Goal: Information Seeking & Learning: Learn about a topic

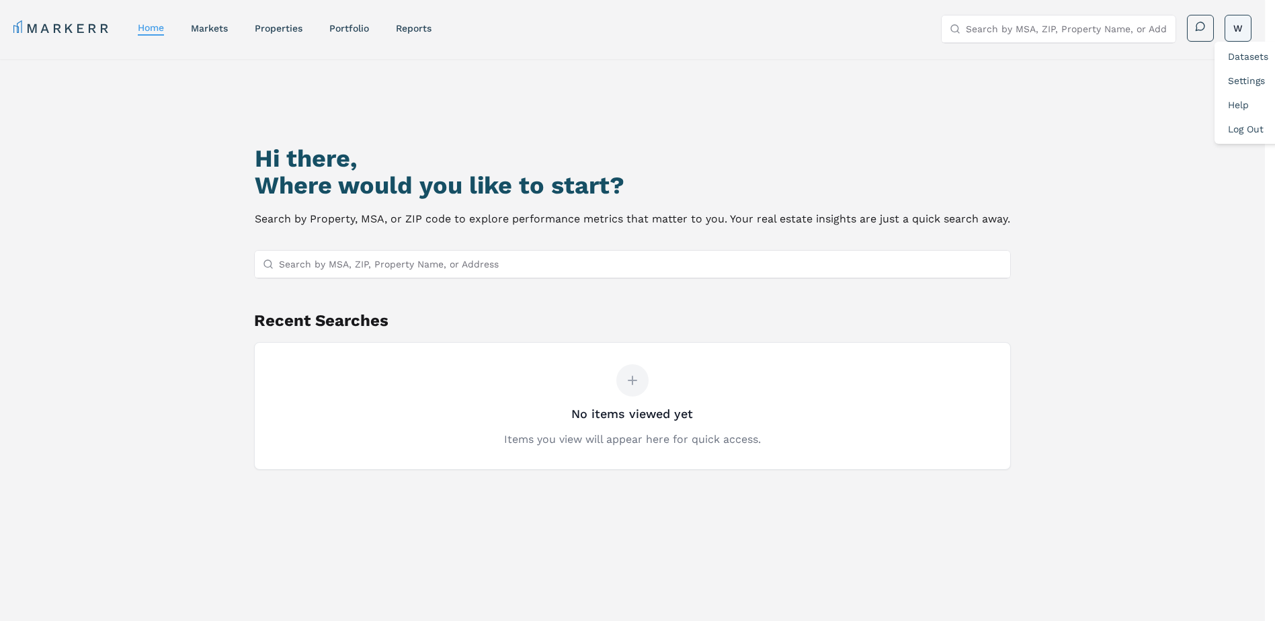
click at [1243, 26] on html "MARKERR home markets properties Portfolio reports Search by MSA, ZIP, Property …" at bounding box center [637, 368] width 1275 height 737
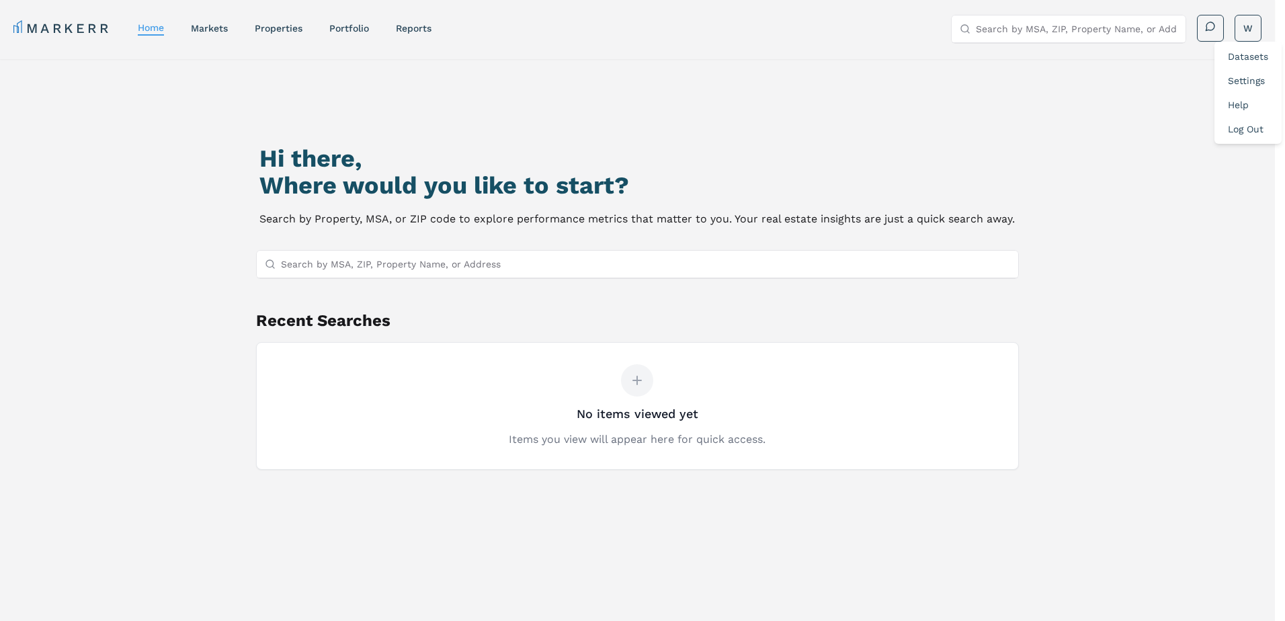
click at [366, 261] on html "MARKERR home markets properties Portfolio reports Search by MSA, ZIP, Property …" at bounding box center [642, 368] width 1285 height 737
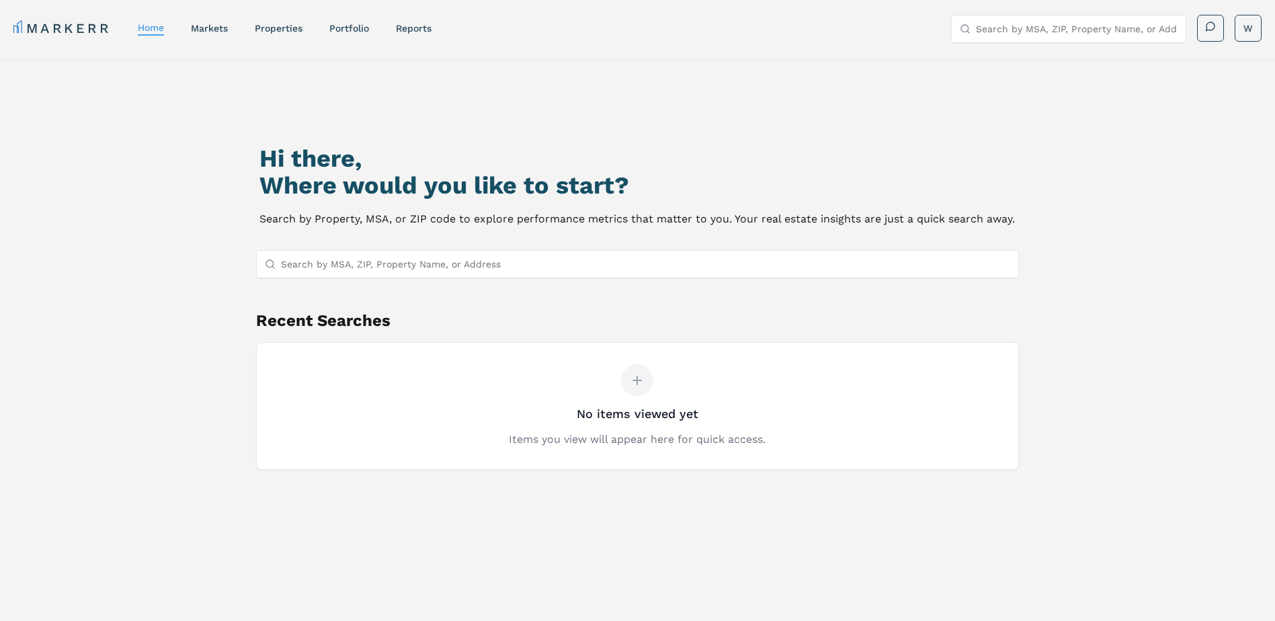
click at [366, 261] on input "Search by MSA, ZIP, Property Name, or Address" at bounding box center [646, 264] width 730 height 27
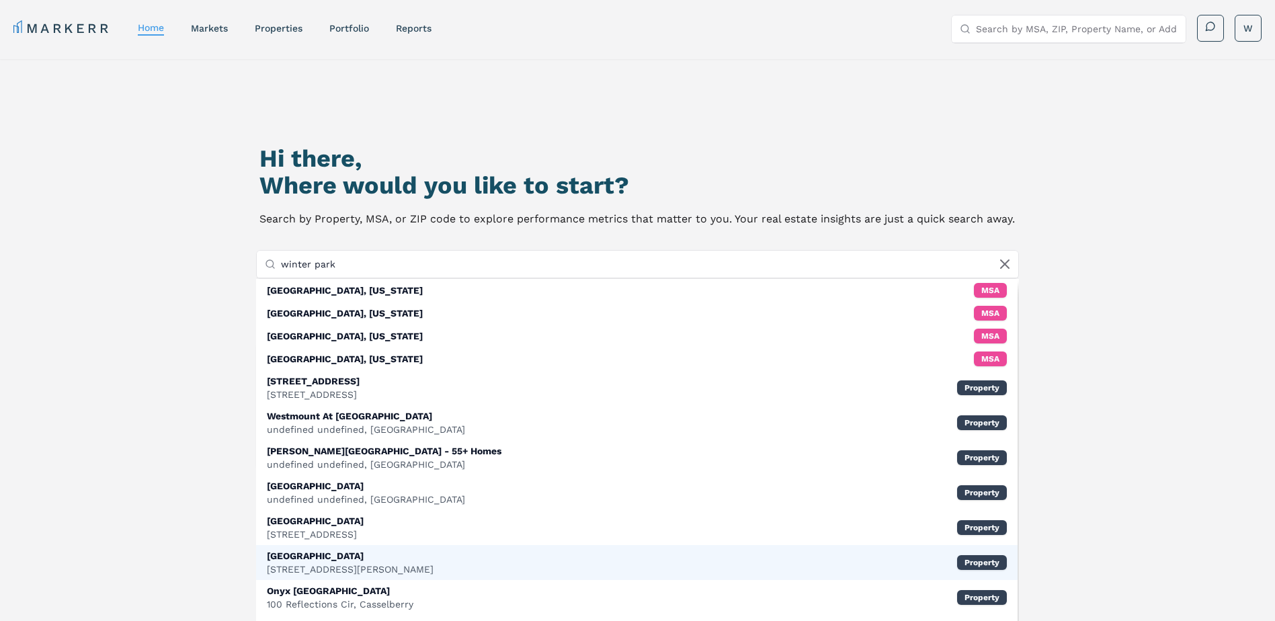
type input "winter park"
click at [759, 563] on div "[GEOGRAPHIC_DATA] [STREET_ADDRESS][PERSON_NAME] Property" at bounding box center [637, 562] width 762 height 35
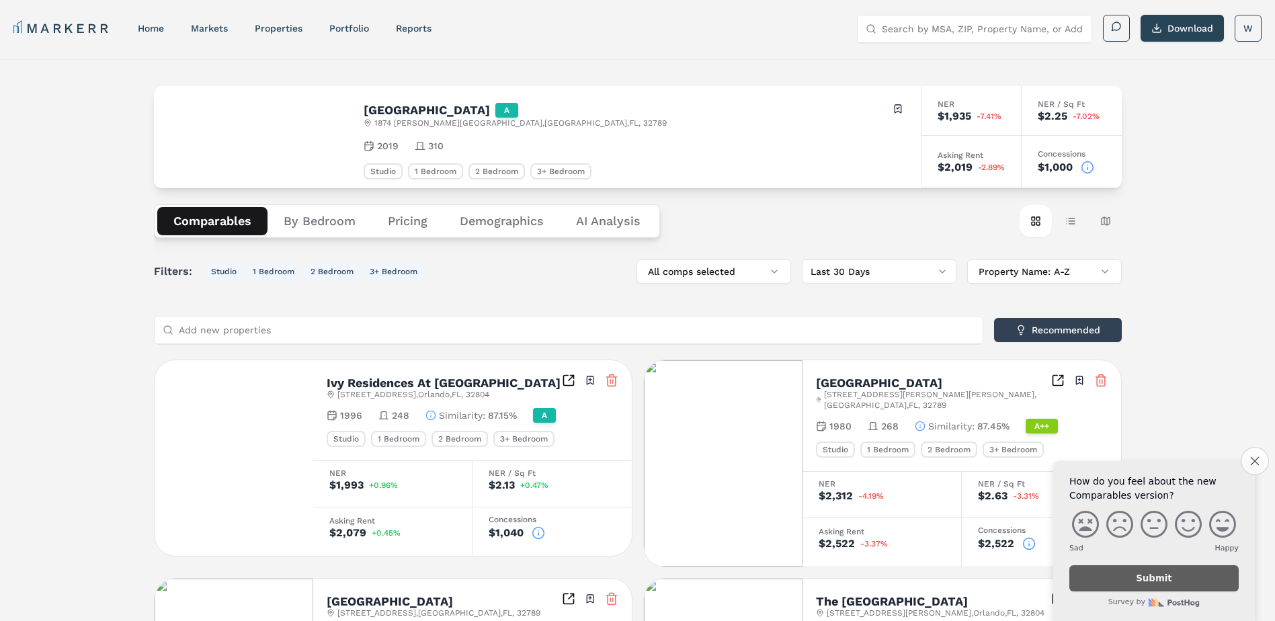
click at [1256, 459] on icon "Close survey" at bounding box center [1254, 460] width 9 height 9
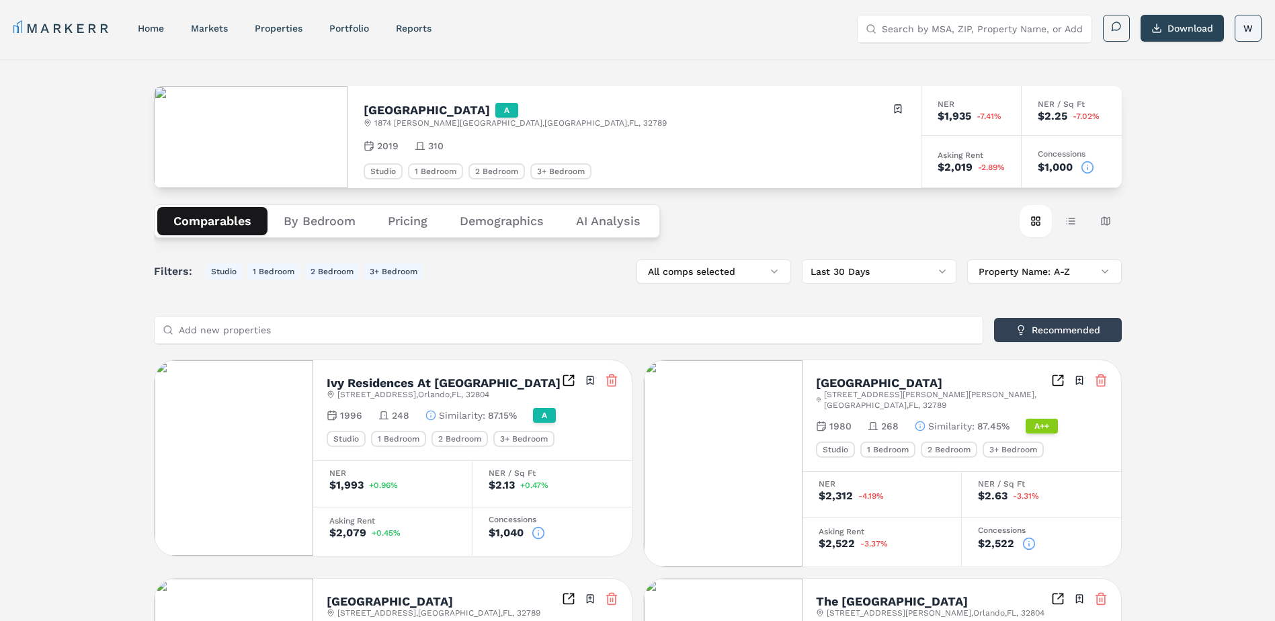
click at [1241, 32] on html "MARKERR home markets properties Portfolio reports Search by MSA, ZIP, Property …" at bounding box center [637, 523] width 1275 height 1046
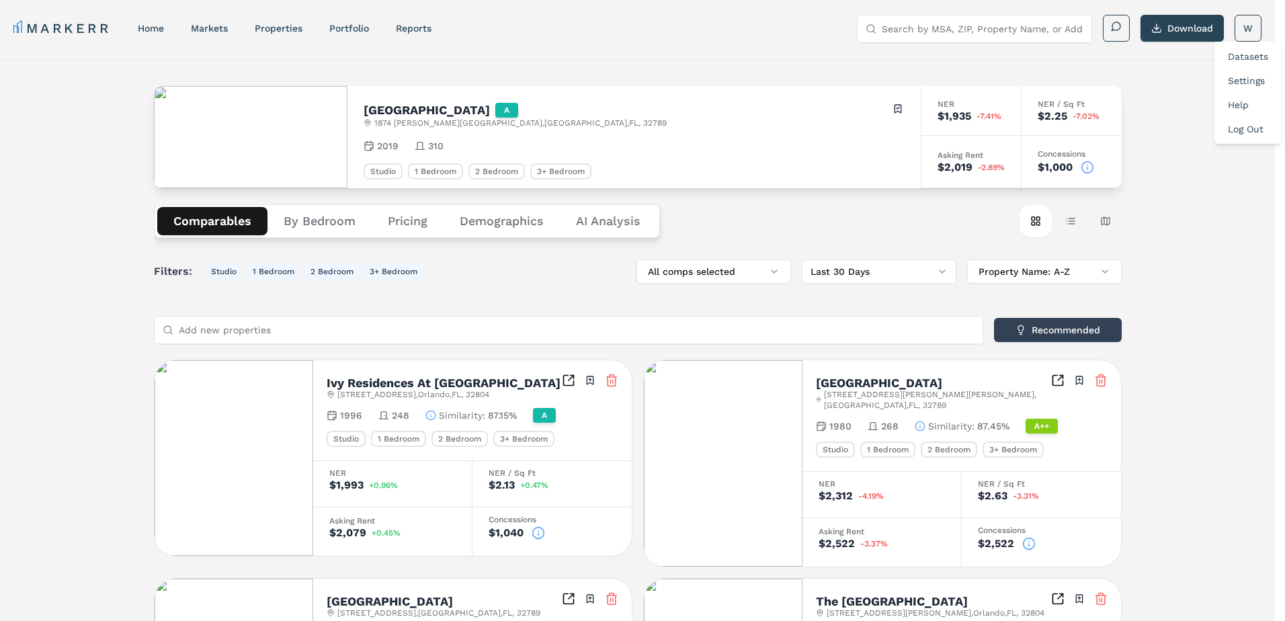
click at [1252, 78] on link "Settings" at bounding box center [1246, 80] width 37 height 11
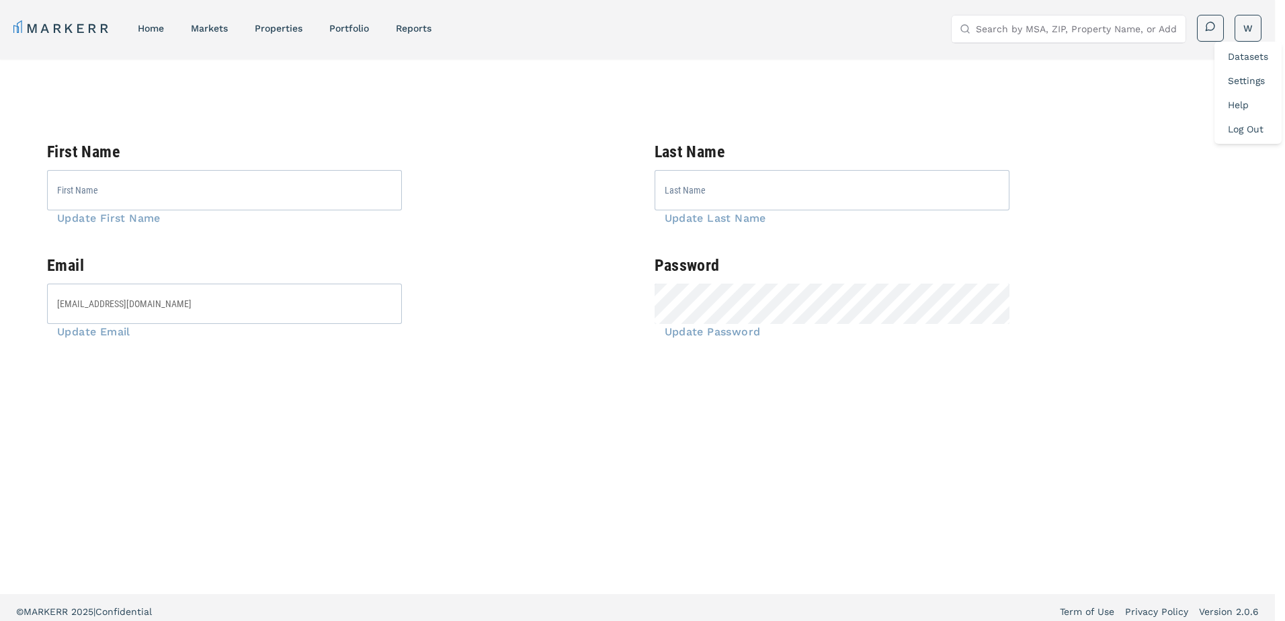
click at [702, 299] on html "MARKERR home markets properties Portfolio reports Search by MSA, ZIP, Property …" at bounding box center [642, 314] width 1285 height 629
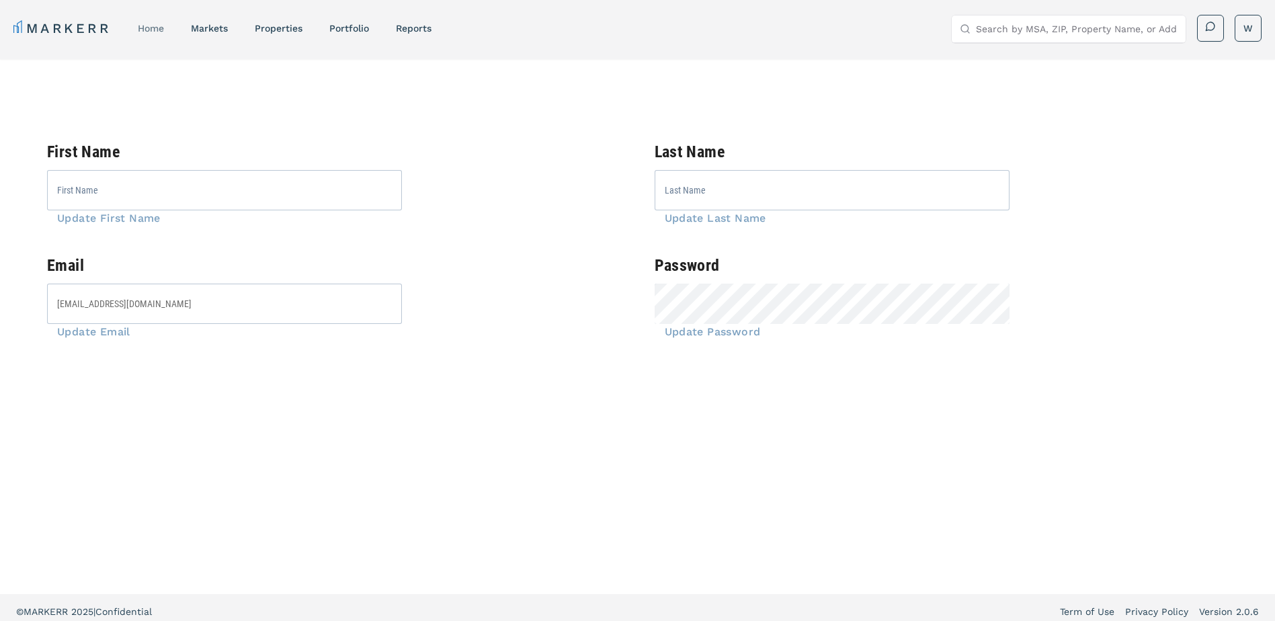
click at [149, 28] on link "home" at bounding box center [151, 28] width 26 height 11
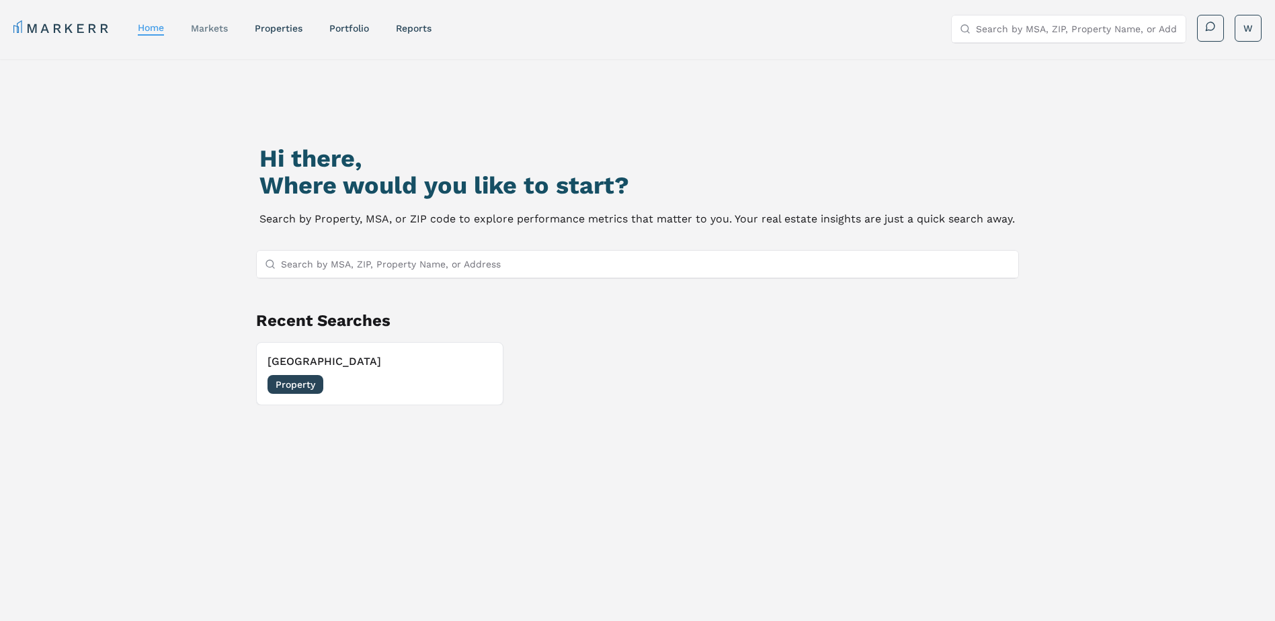
click at [211, 30] on link "markets" at bounding box center [209, 28] width 37 height 11
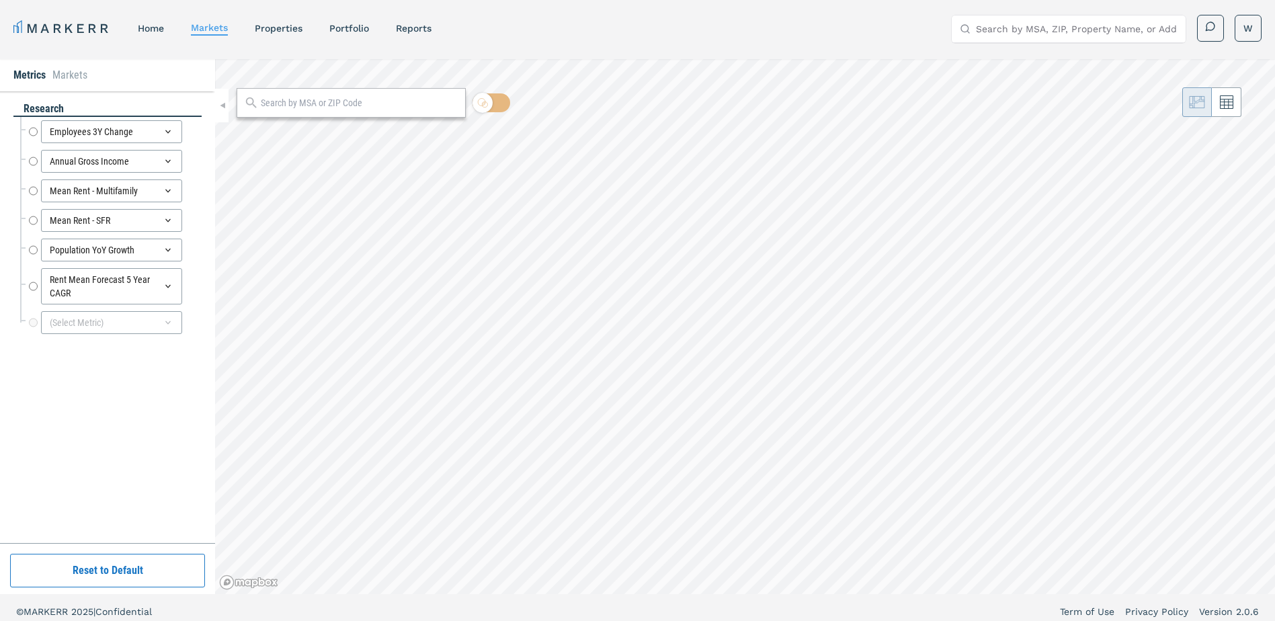
radio input "true"
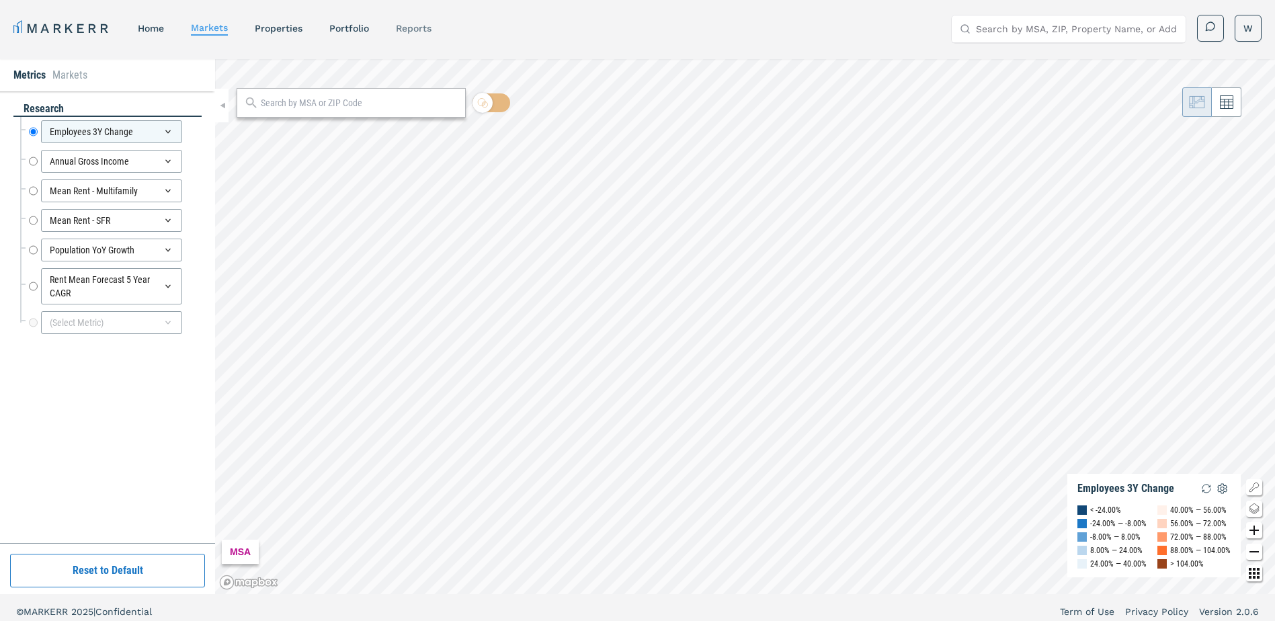
click at [413, 26] on link "reports" at bounding box center [414, 28] width 36 height 11
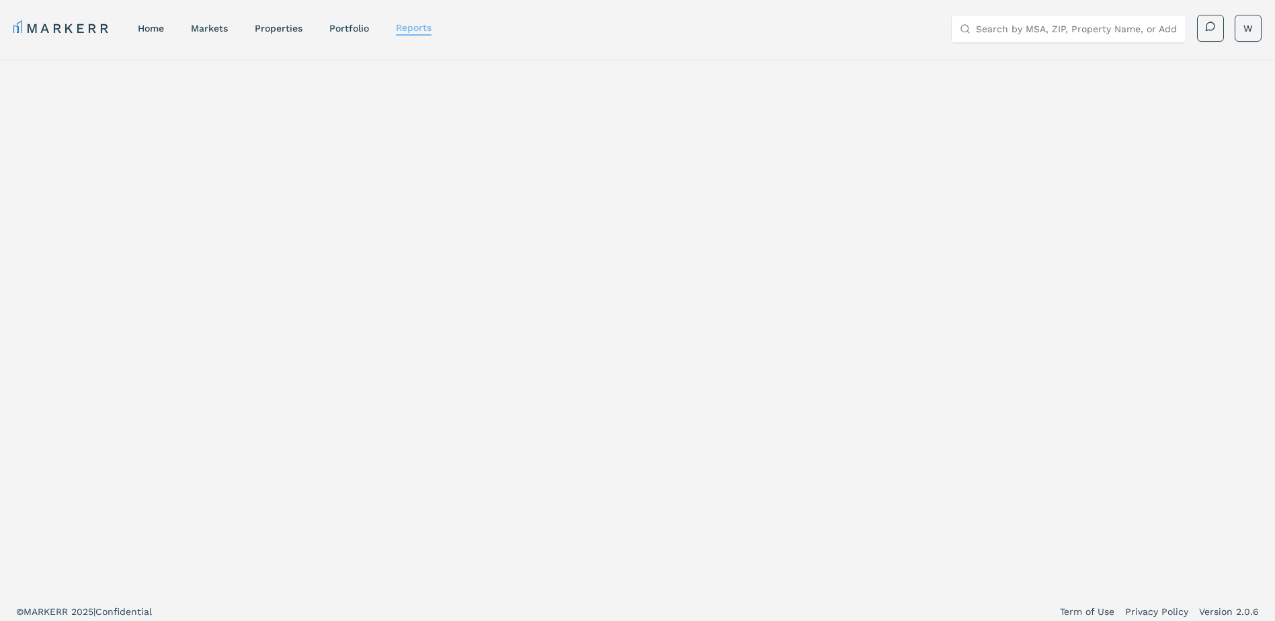
select select "-release_date"
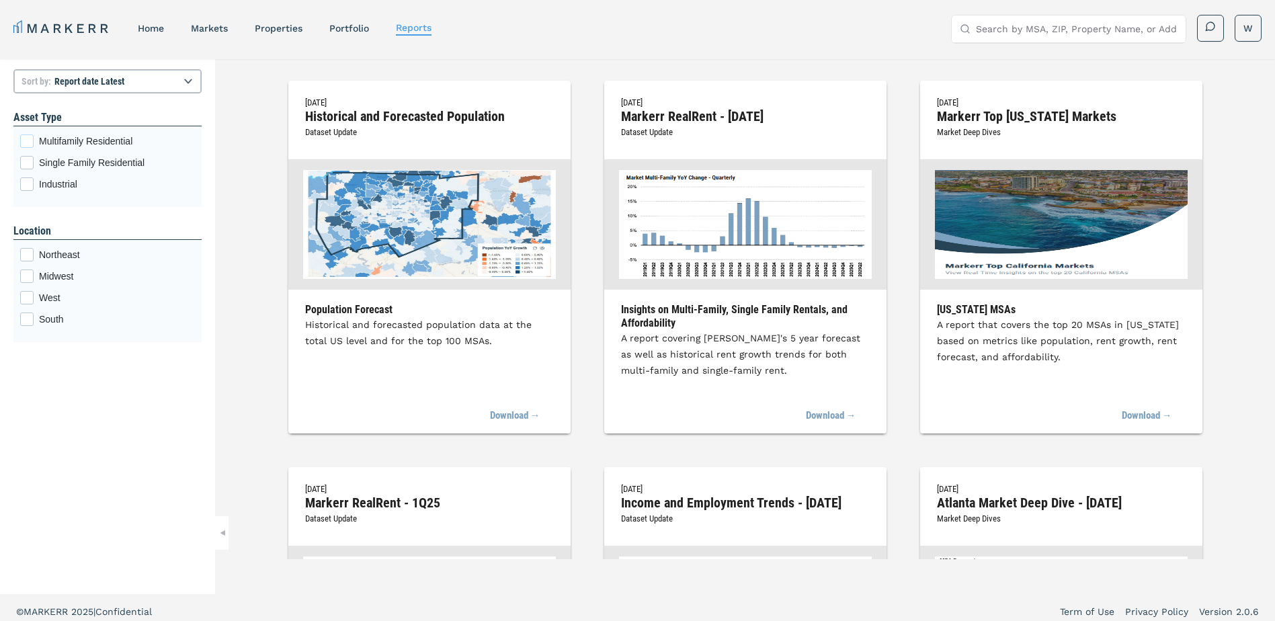
click at [26, 140] on div "Multifamily Residential checkbox input" at bounding box center [26, 140] width 13 height 13
click at [26, 140] on input "Multifamily Residential" at bounding box center [24, 138] width 9 height 9
click at [998, 30] on input "Search by MSA, ZIP, Property Name, or Address" at bounding box center [1077, 28] width 202 height 27
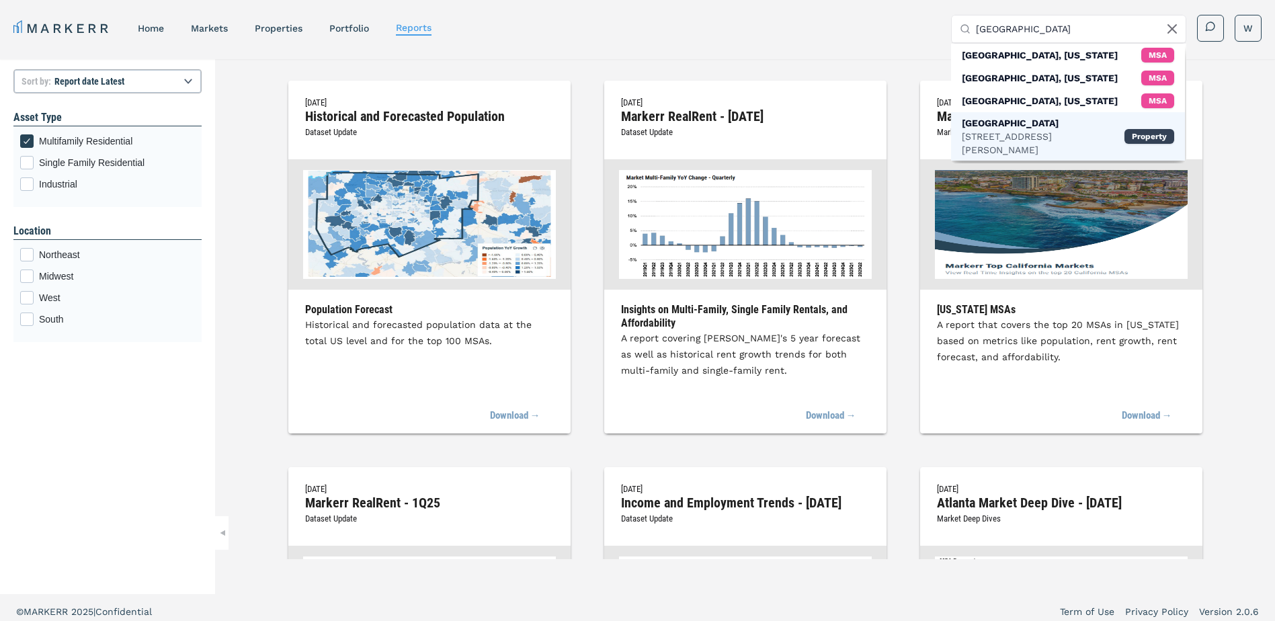
type input "[GEOGRAPHIC_DATA]"
click at [1090, 130] on div "[STREET_ADDRESS][PERSON_NAME]" at bounding box center [1043, 143] width 163 height 27
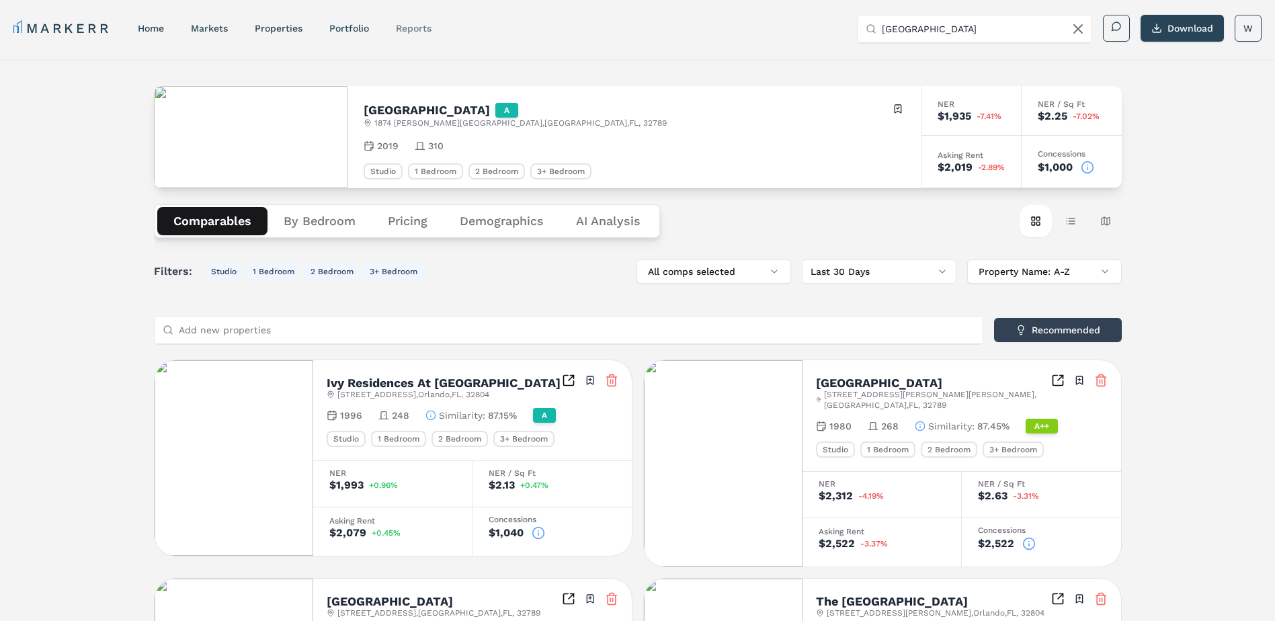
click at [421, 30] on link "reports" at bounding box center [414, 28] width 36 height 11
select select "-release_date"
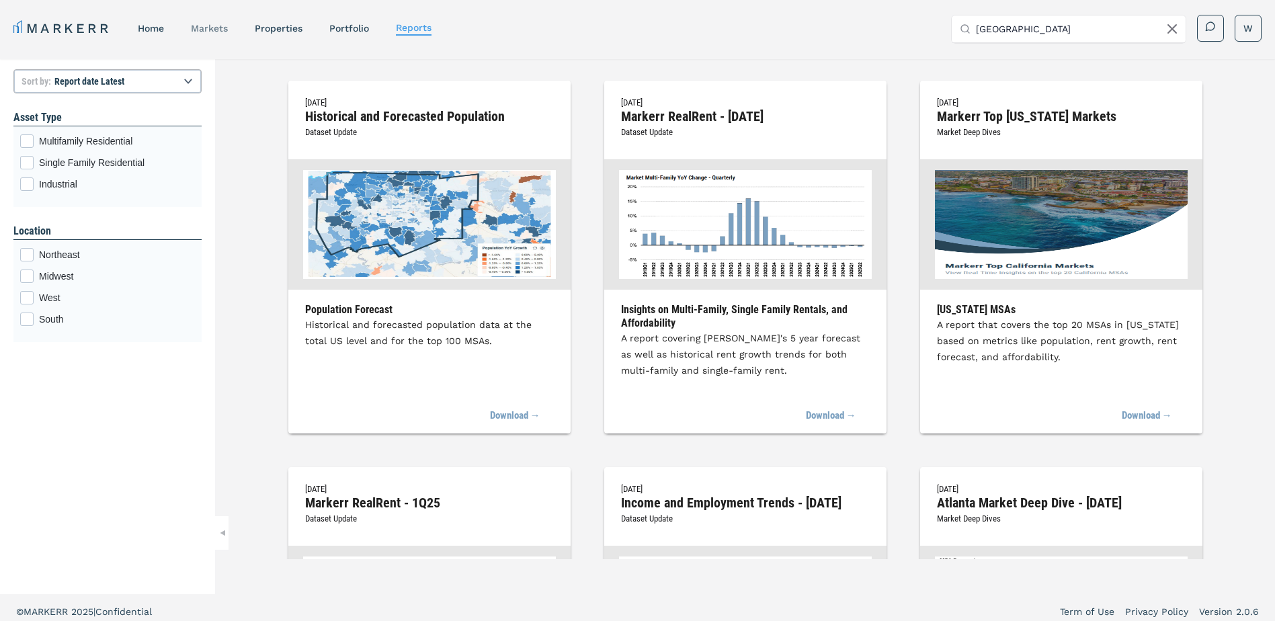
click at [211, 25] on link "markets" at bounding box center [209, 28] width 37 height 11
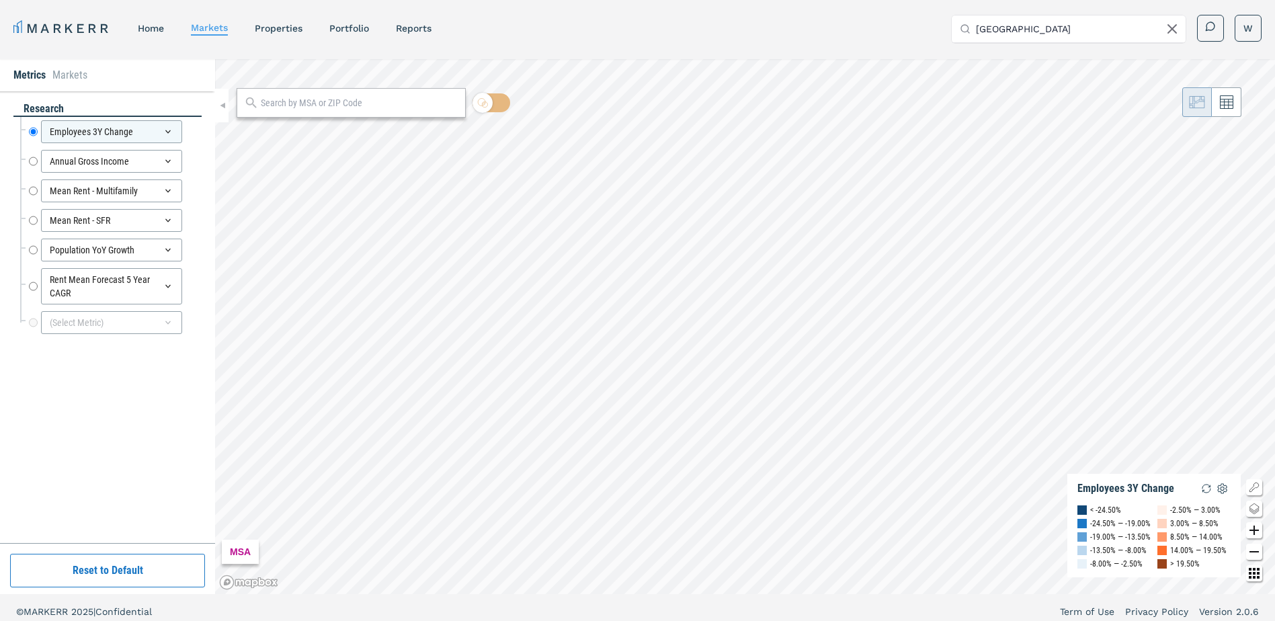
click at [1085, 34] on input "[GEOGRAPHIC_DATA]" at bounding box center [1077, 28] width 202 height 27
click at [63, 76] on li "Markets" at bounding box center [69, 75] width 35 height 16
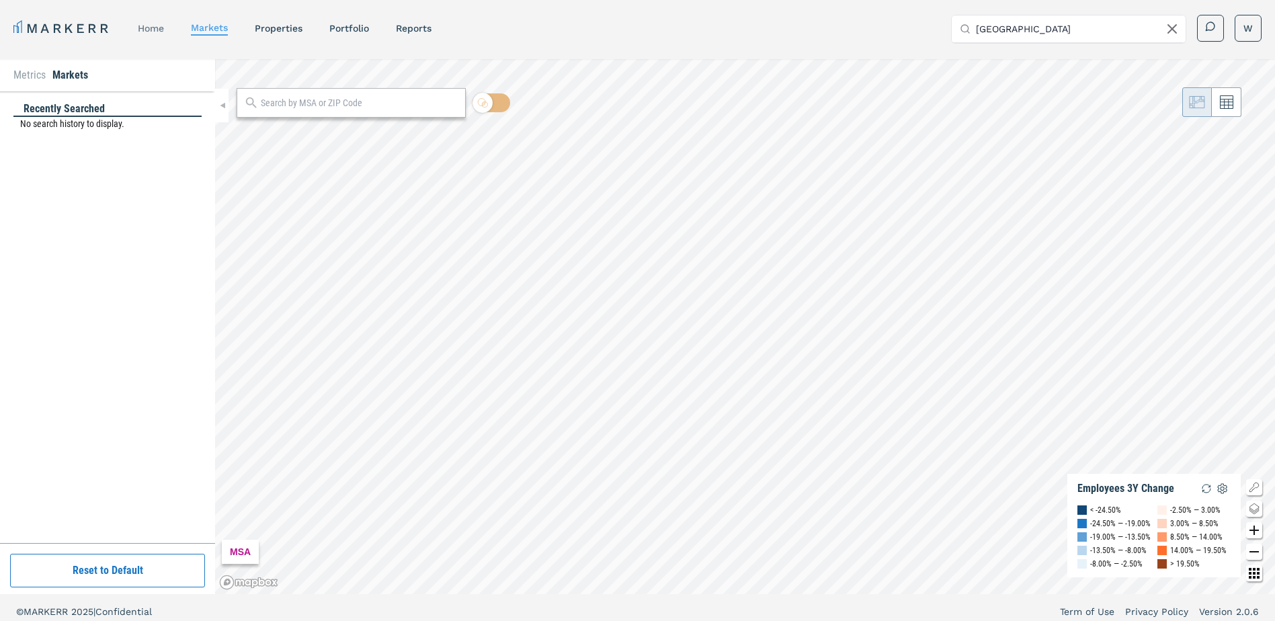
click at [156, 34] on div "home" at bounding box center [151, 28] width 26 height 13
click at [151, 29] on link "home" at bounding box center [151, 28] width 26 height 11
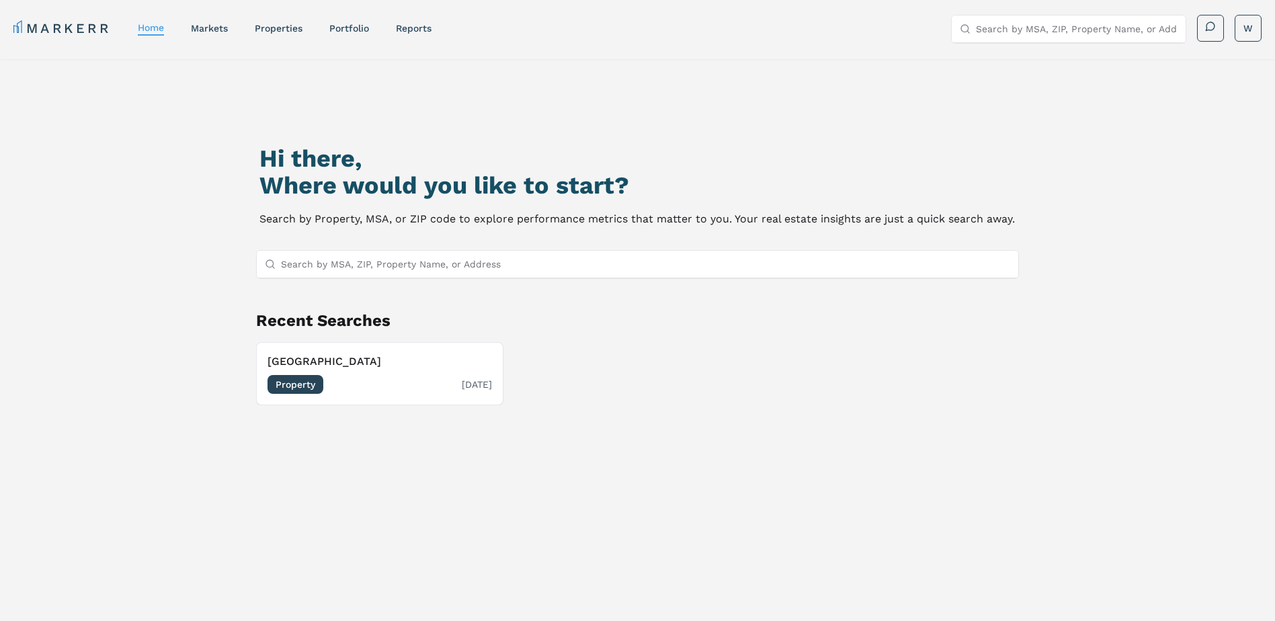
click at [298, 385] on span "Property" at bounding box center [295, 384] width 56 height 19
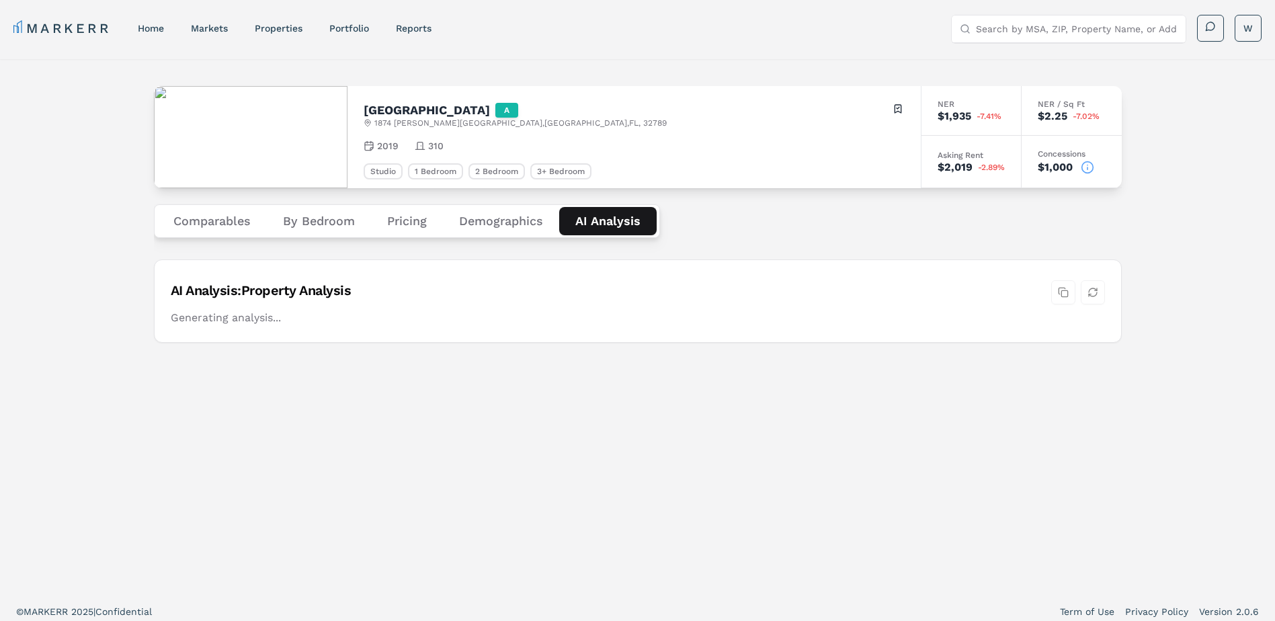
click at [614, 218] on Analysis "AI Analysis" at bounding box center [607, 221] width 97 height 28
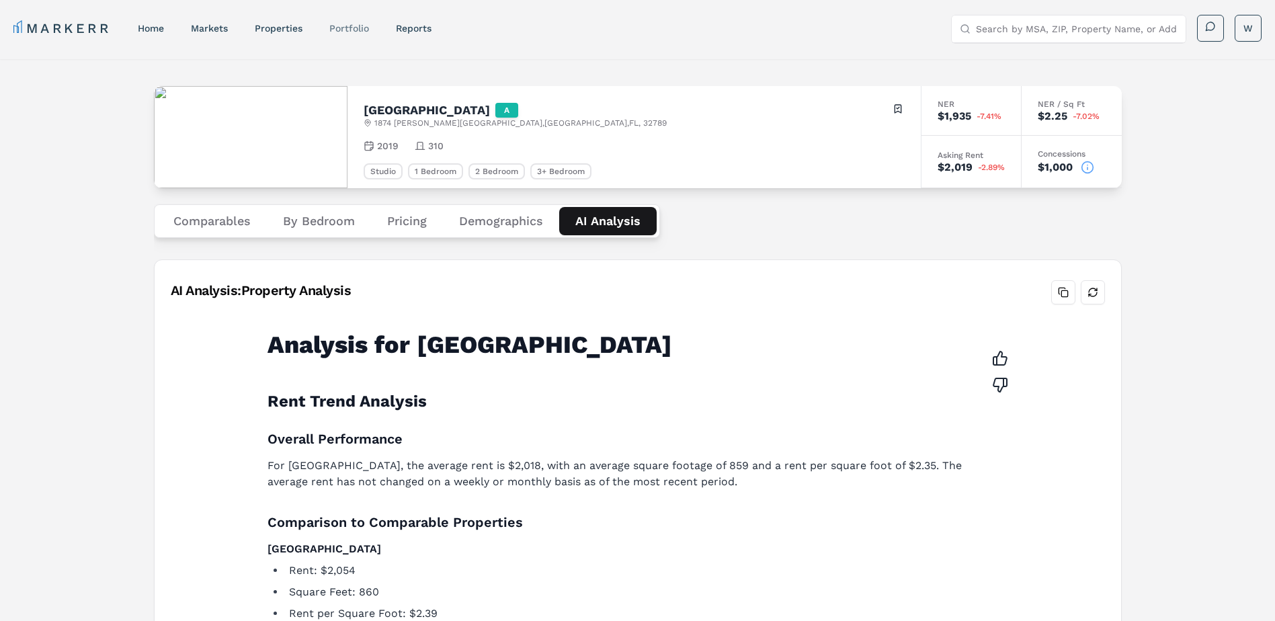
click at [346, 32] on link "Portfolio" at bounding box center [349, 28] width 40 height 11
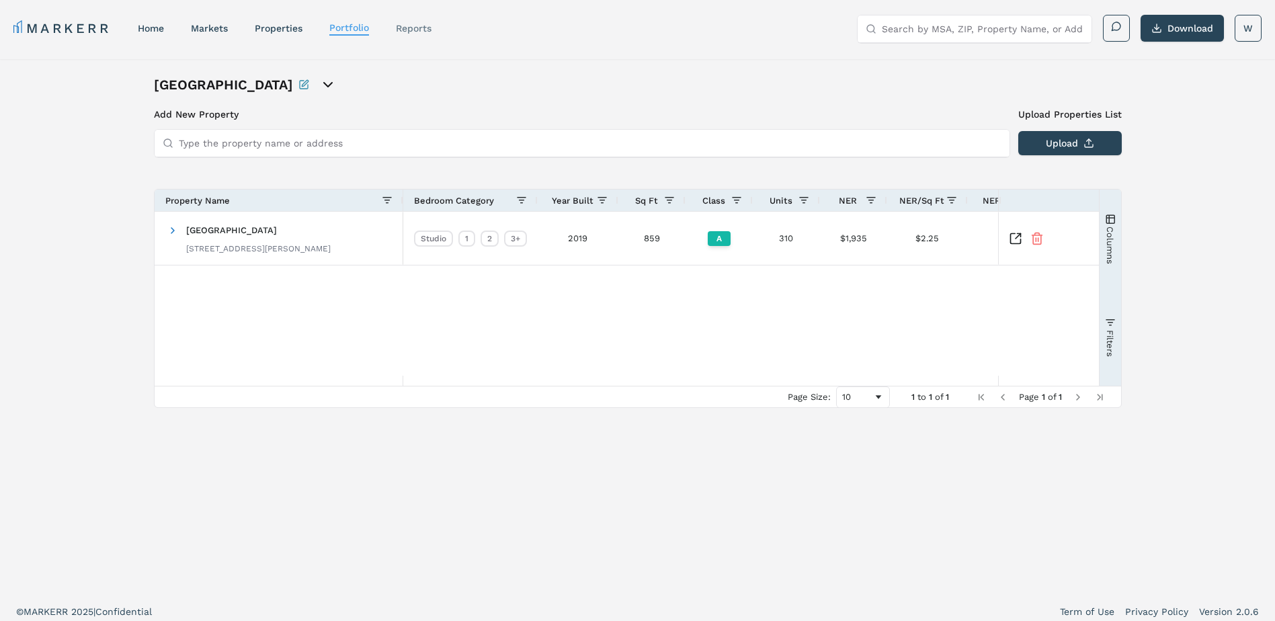
click at [421, 28] on link "reports" at bounding box center [414, 28] width 36 height 11
select select "-release_date"
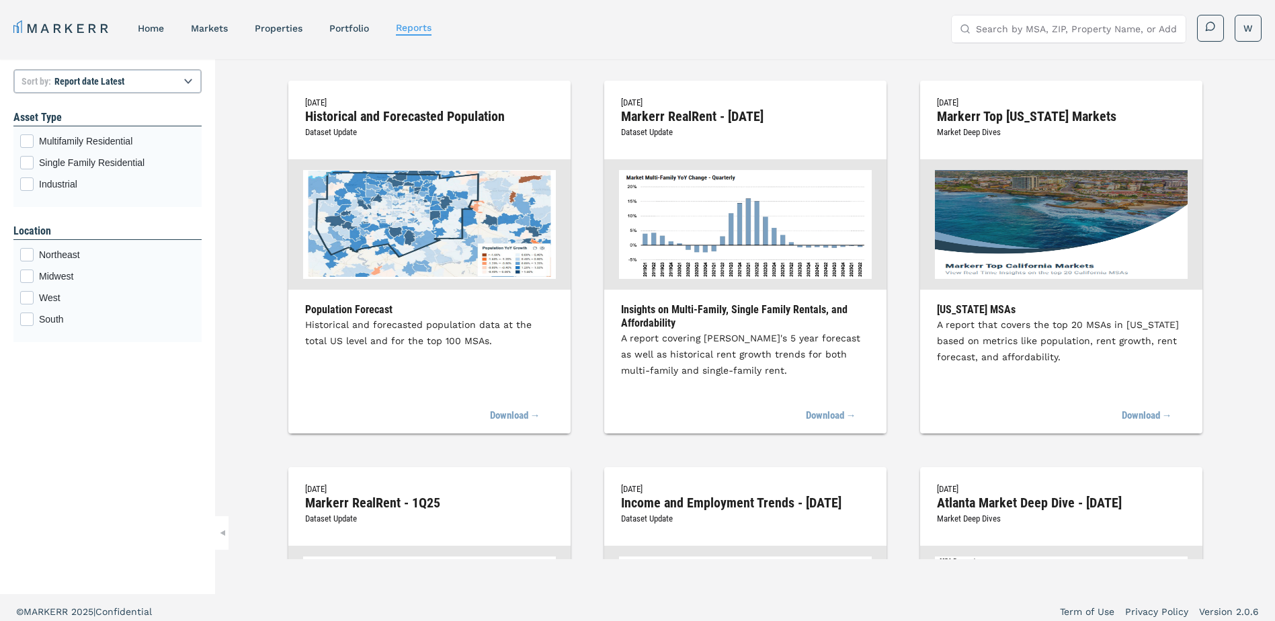
click at [1055, 37] on input "Search by MSA, ZIP, Property Name, or Address" at bounding box center [1077, 28] width 202 height 27
click at [222, 29] on link "markets" at bounding box center [209, 28] width 37 height 11
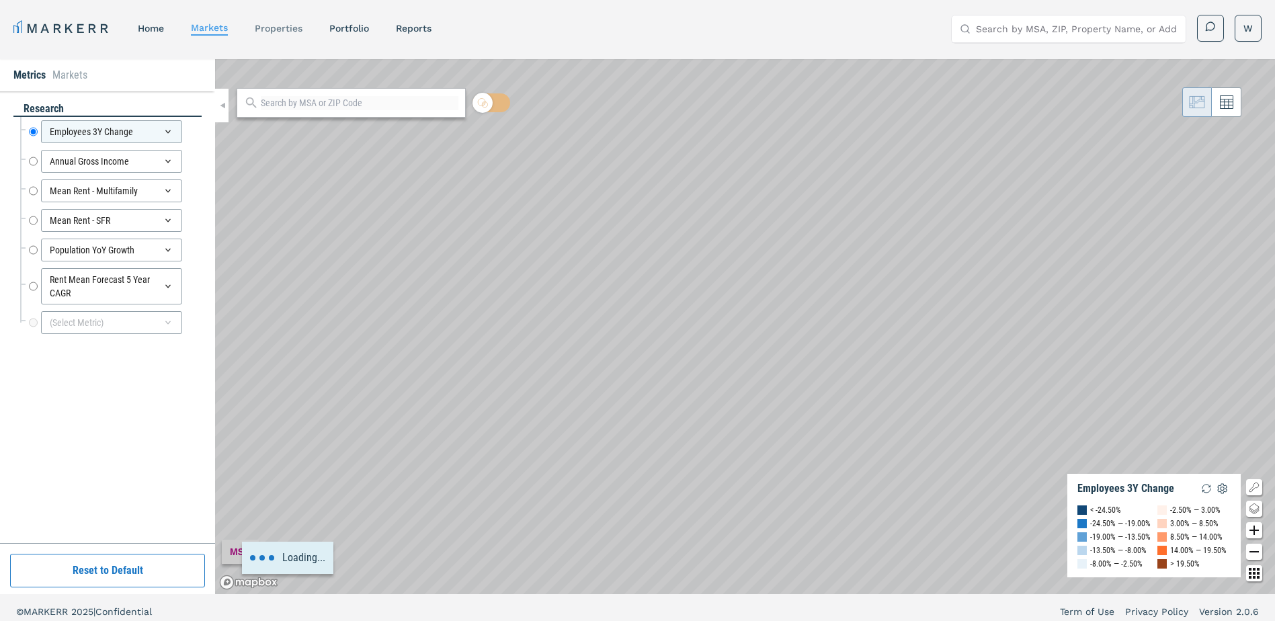
click at [269, 27] on link "properties" at bounding box center [279, 28] width 48 height 11
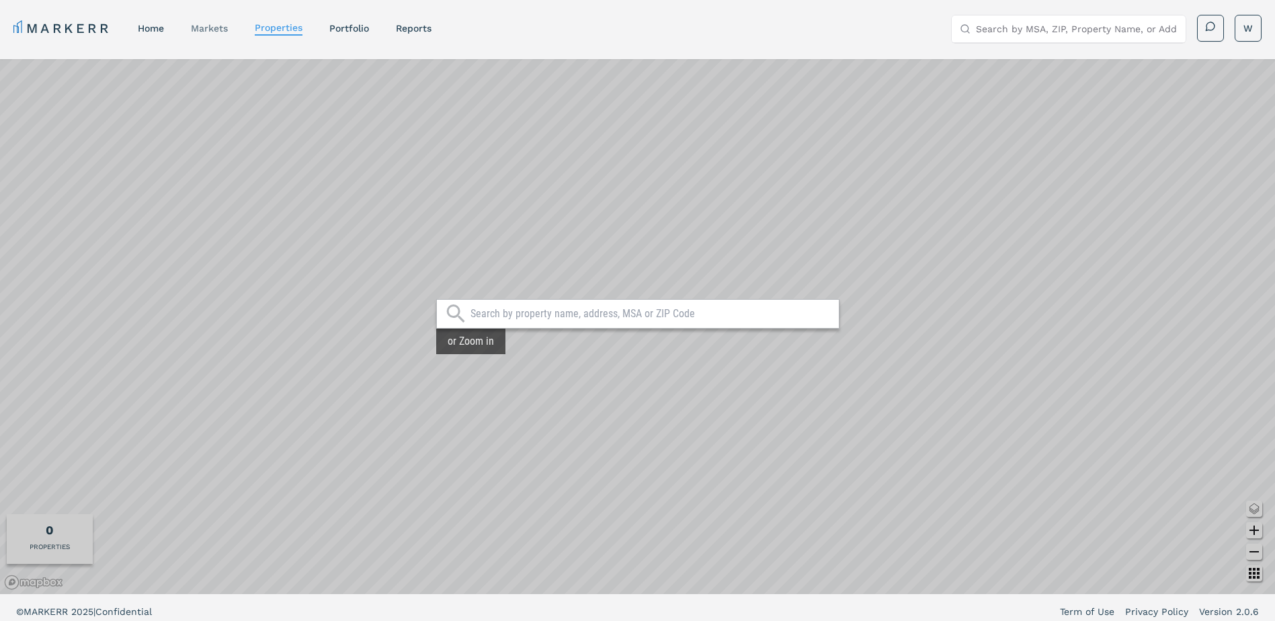
click at [202, 28] on link "markets" at bounding box center [209, 28] width 37 height 11
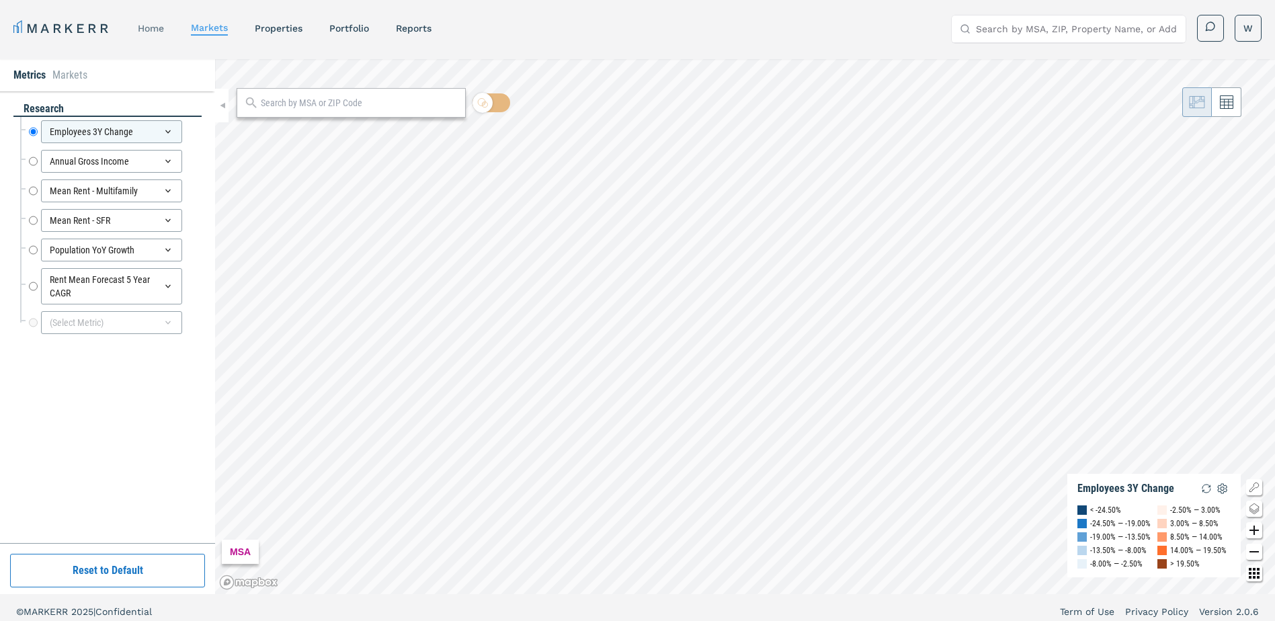
click at [153, 27] on link "home" at bounding box center [151, 28] width 26 height 11
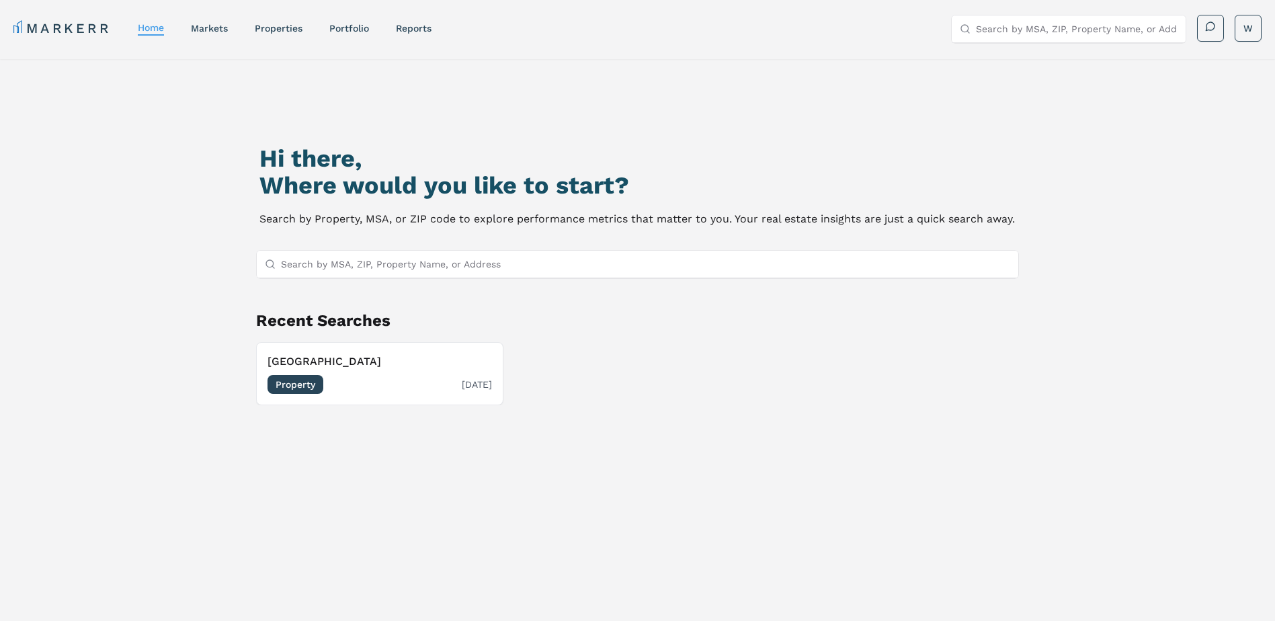
click at [297, 386] on span "Property" at bounding box center [295, 384] width 56 height 19
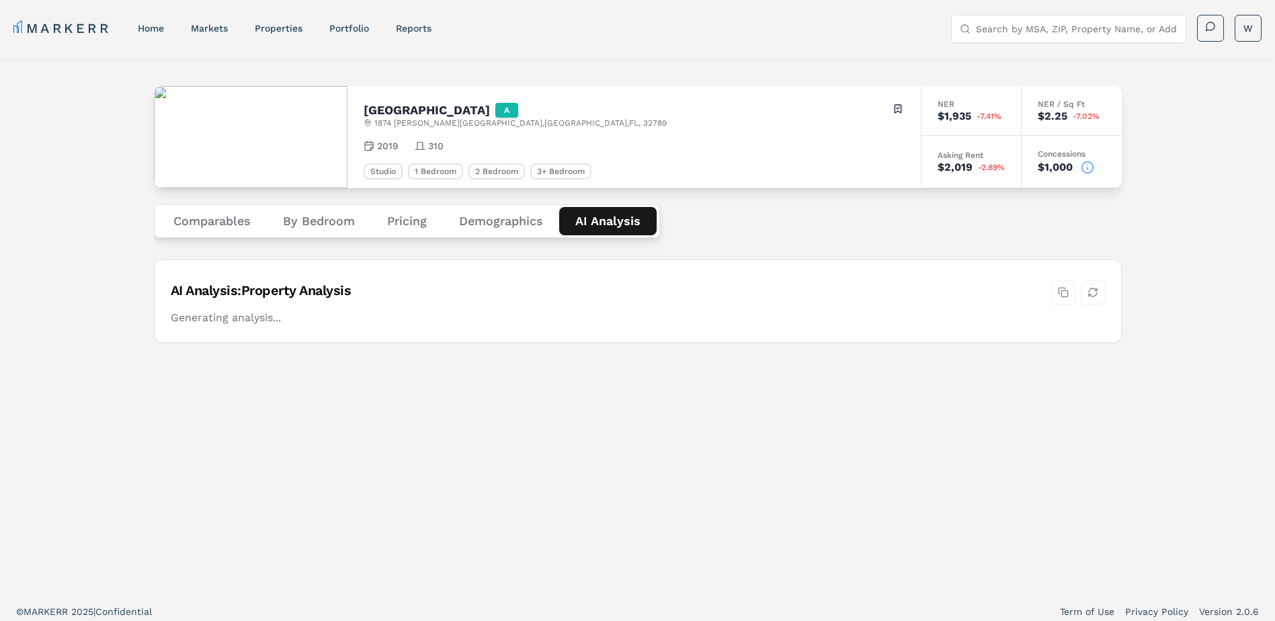
click at [595, 219] on Analysis "AI Analysis" at bounding box center [607, 221] width 97 height 28
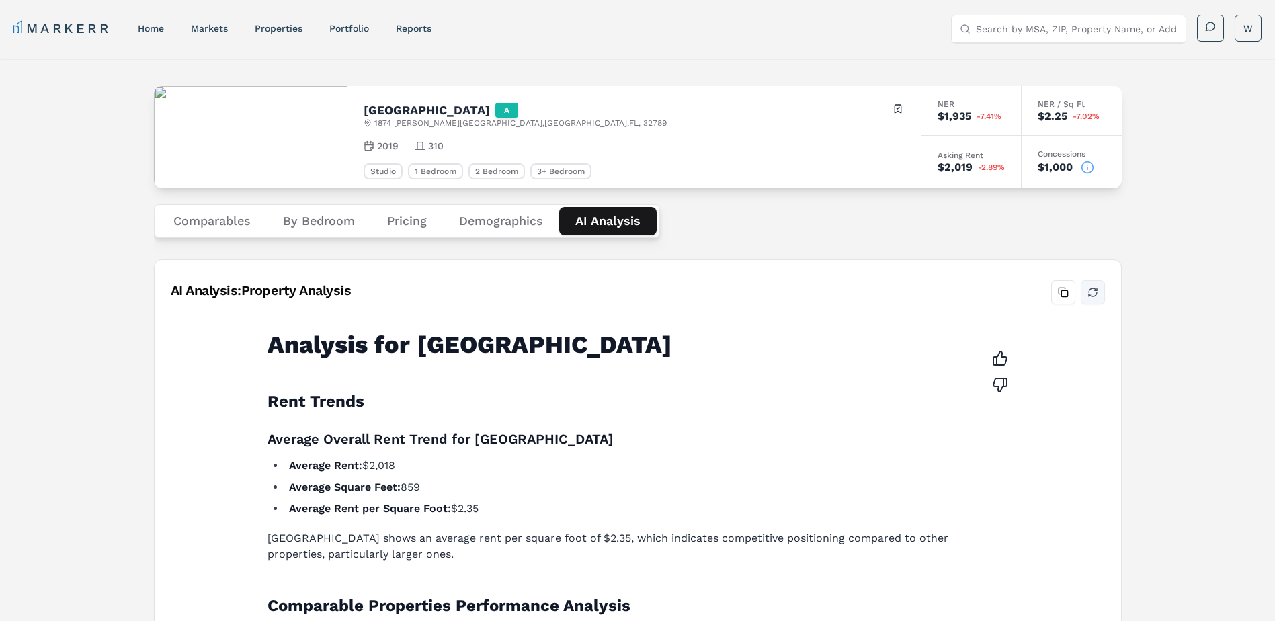
click at [1090, 289] on button "Refresh analysis" at bounding box center [1093, 292] width 24 height 24
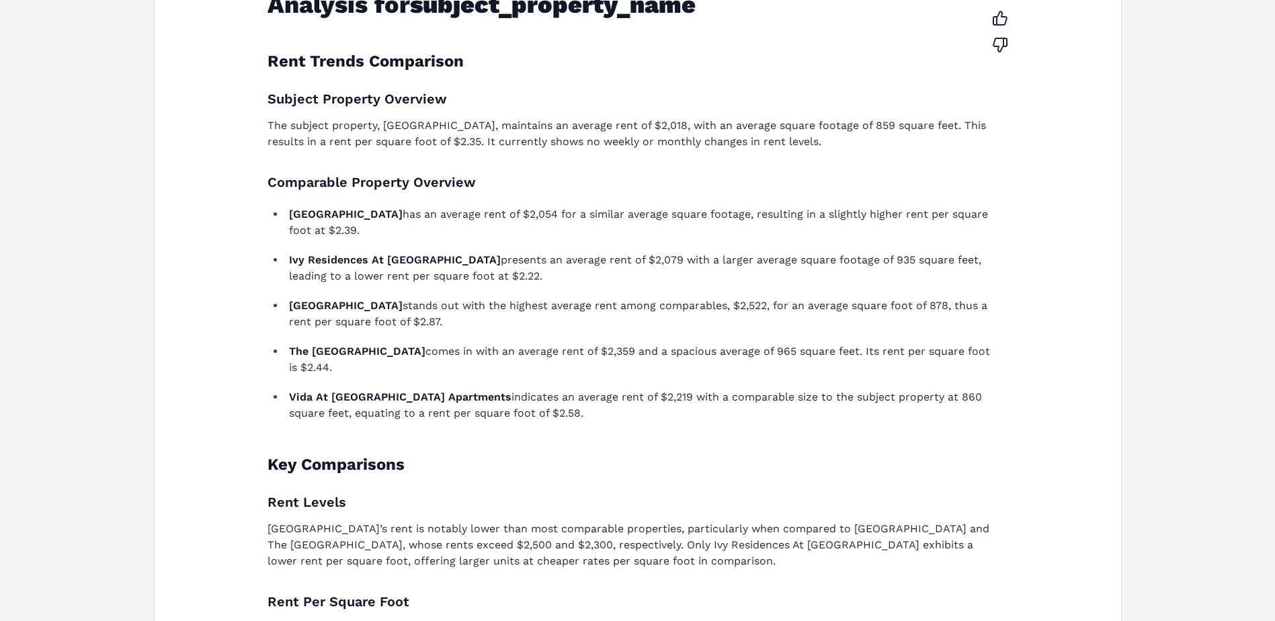
scroll to position [4, 0]
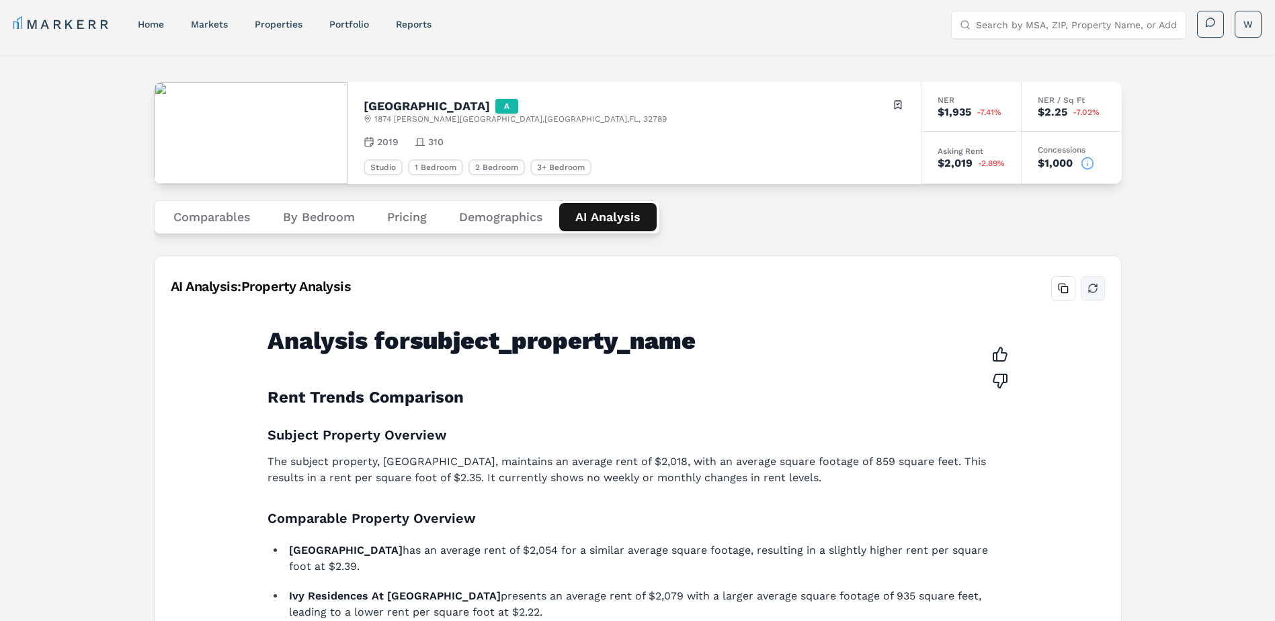
click at [1096, 288] on button "Refresh analysis" at bounding box center [1093, 288] width 24 height 24
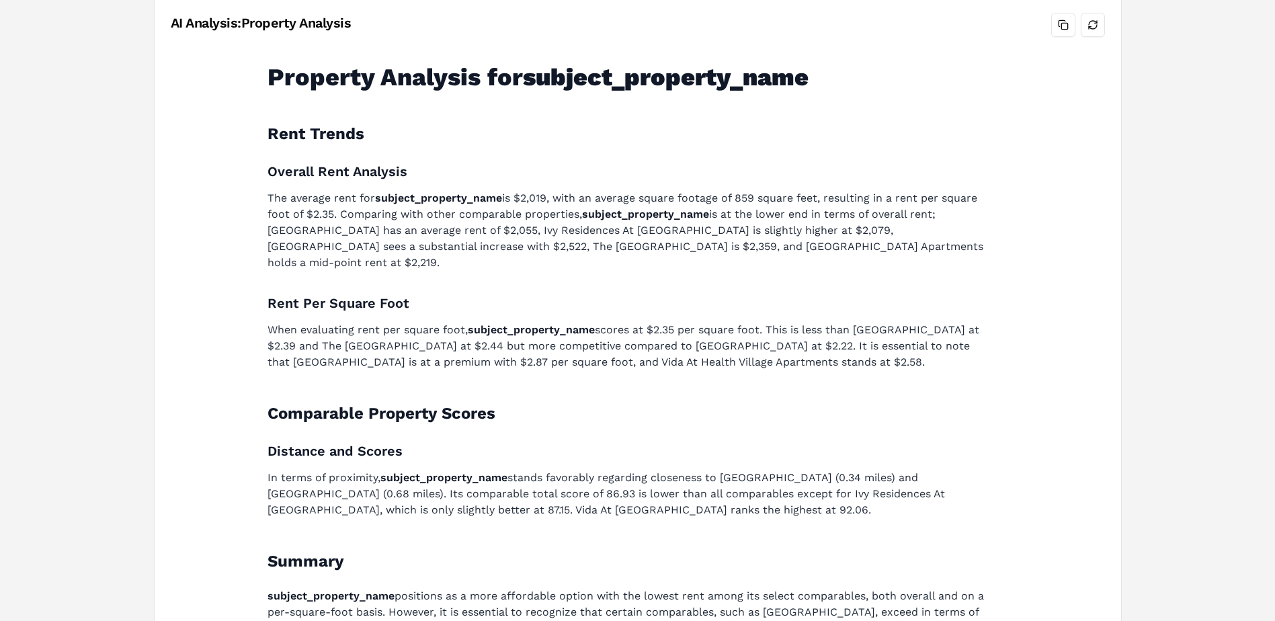
scroll to position [0, 0]
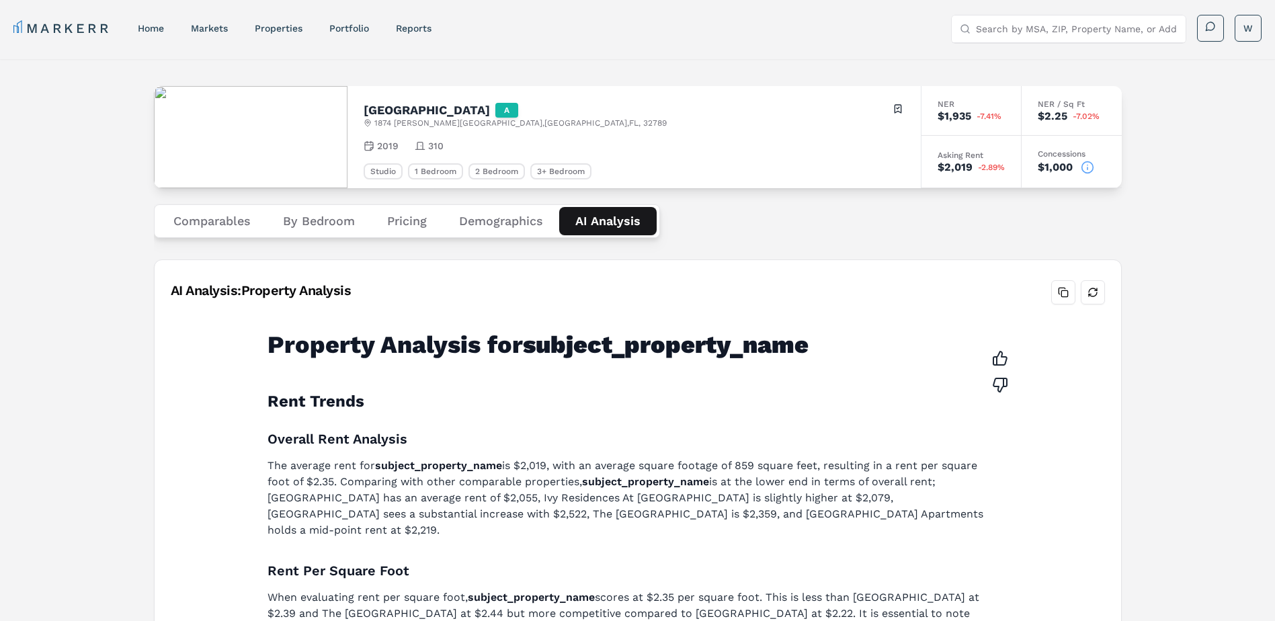
click at [213, 222] on button "Comparables" at bounding box center [212, 221] width 110 height 28
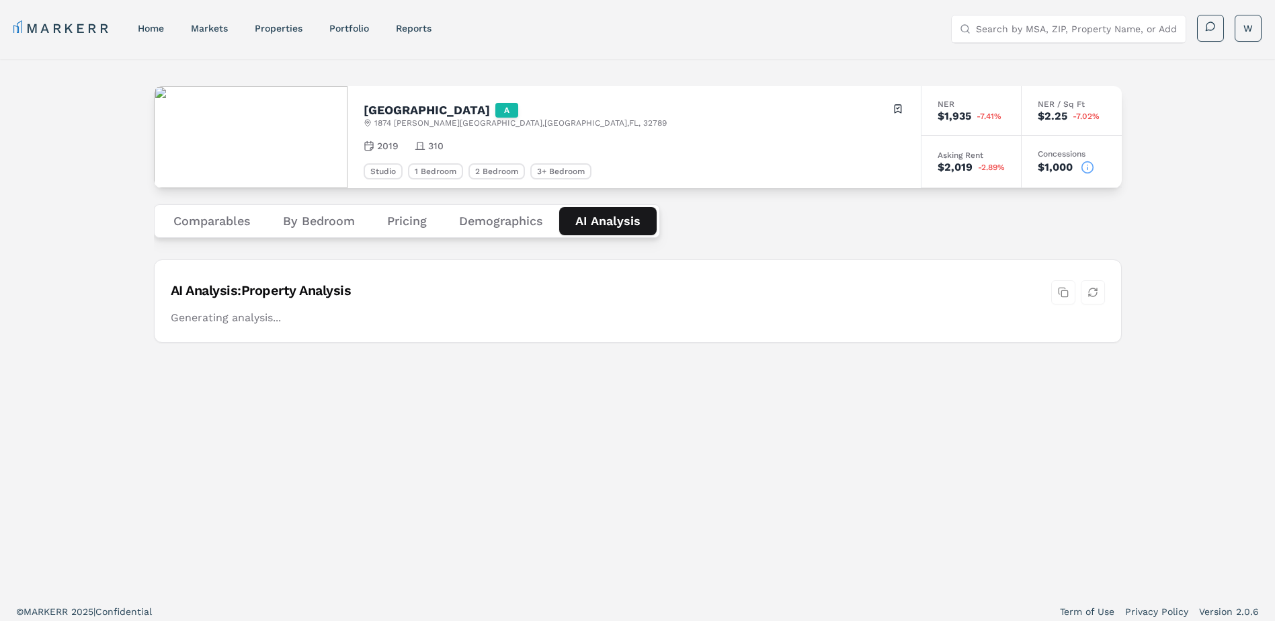
click at [605, 222] on Analysis "AI Analysis" at bounding box center [607, 221] width 97 height 28
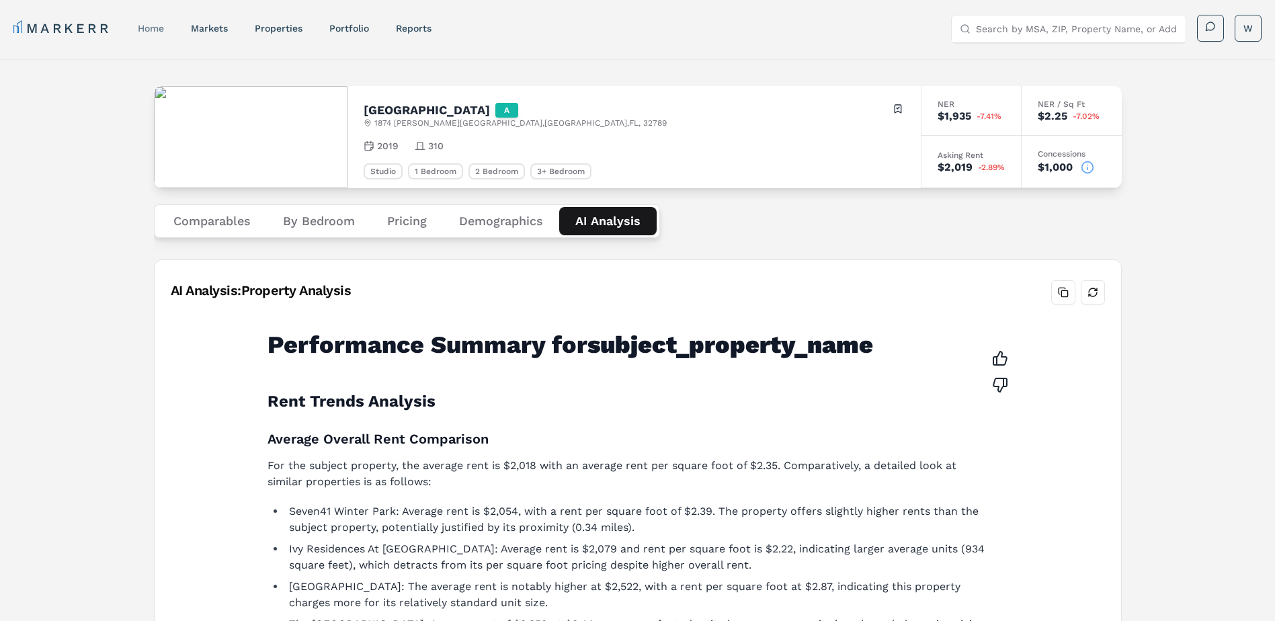
click at [161, 32] on link "home" at bounding box center [151, 28] width 26 height 11
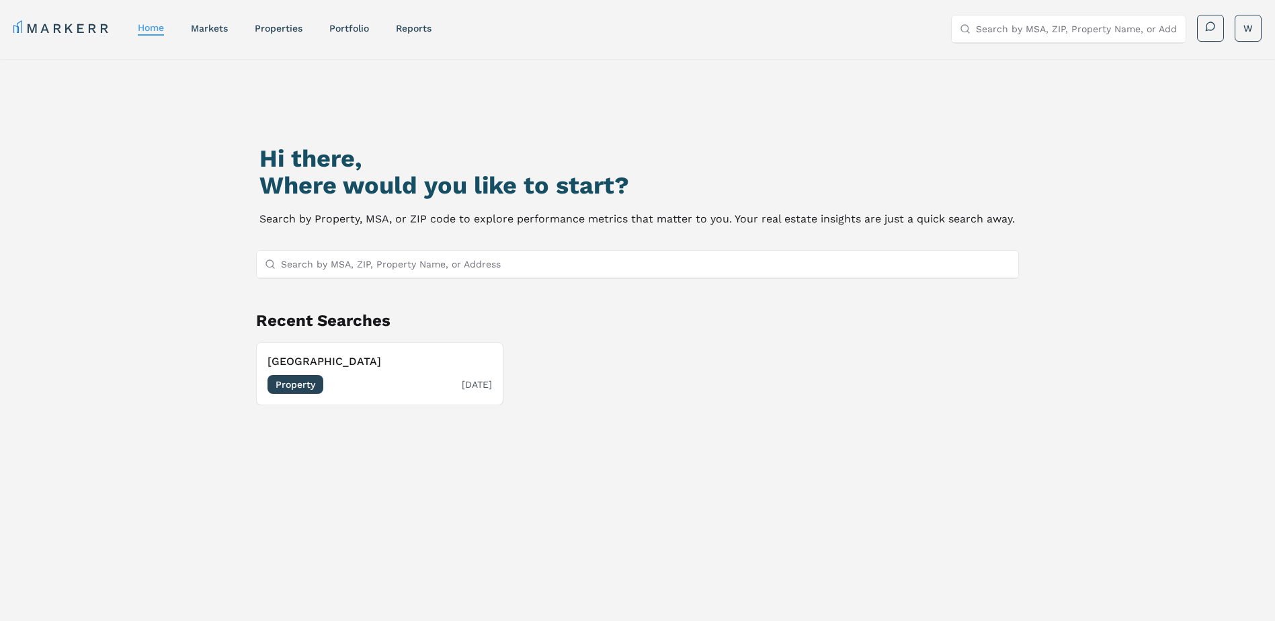
click at [288, 383] on span "Property" at bounding box center [295, 384] width 56 height 19
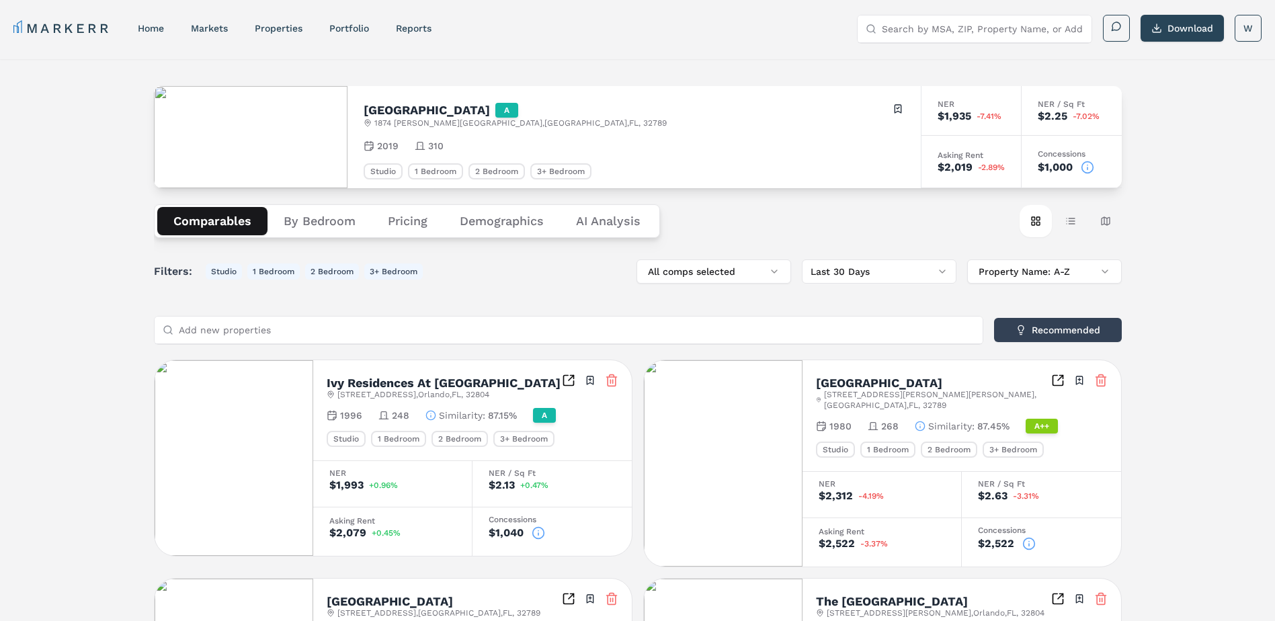
click at [629, 213] on Analysis "AI Analysis" at bounding box center [608, 221] width 97 height 28
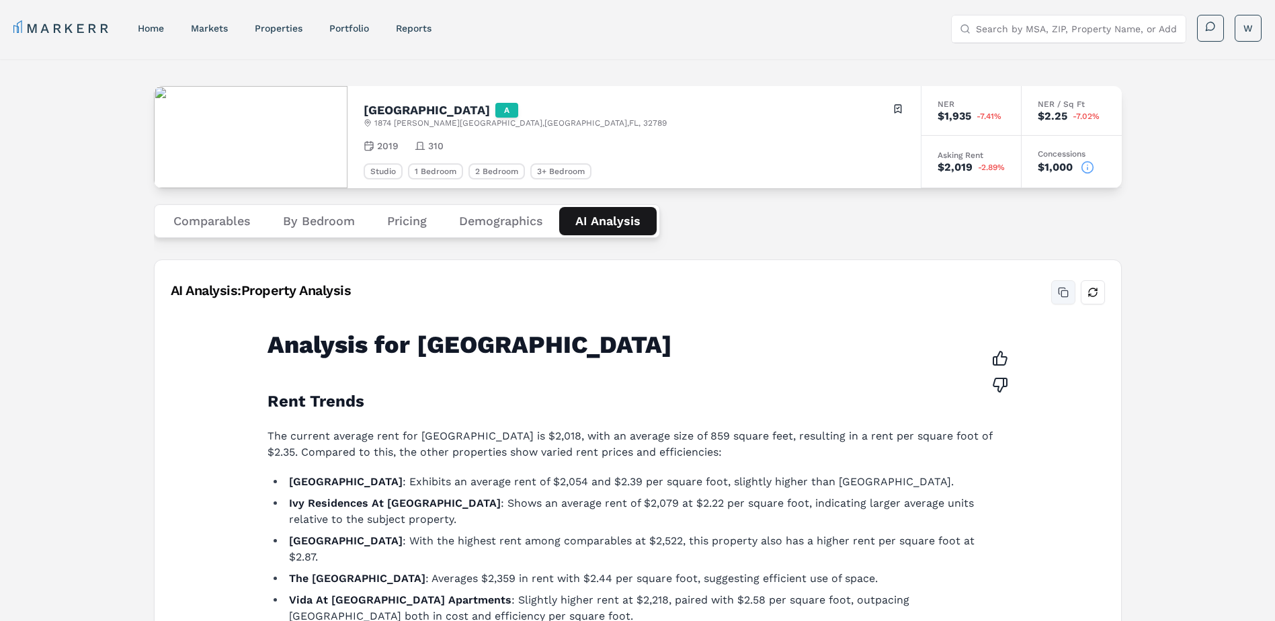
click at [1063, 289] on button "Copy analysis" at bounding box center [1063, 292] width 24 height 24
